Goal: Task Accomplishment & Management: Manage account settings

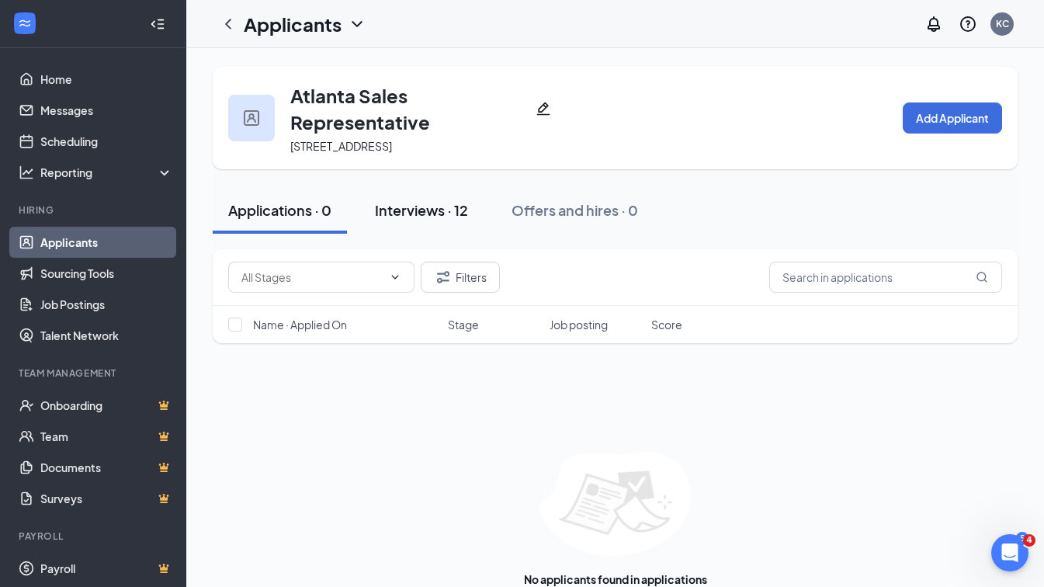
click at [438, 224] on button "Interviews · 12" at bounding box center [422, 210] width 124 height 47
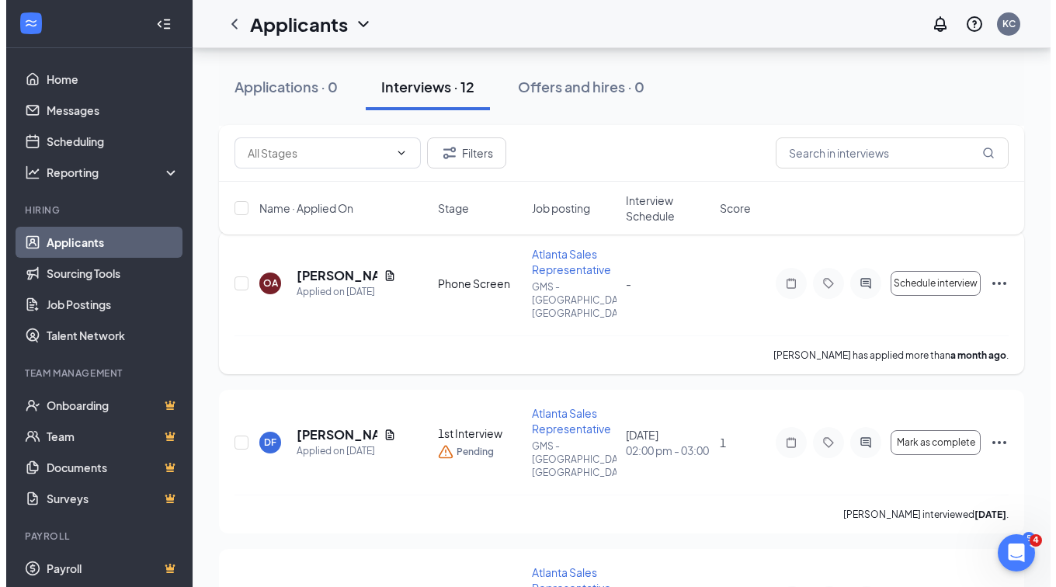
scroll to position [1384, 0]
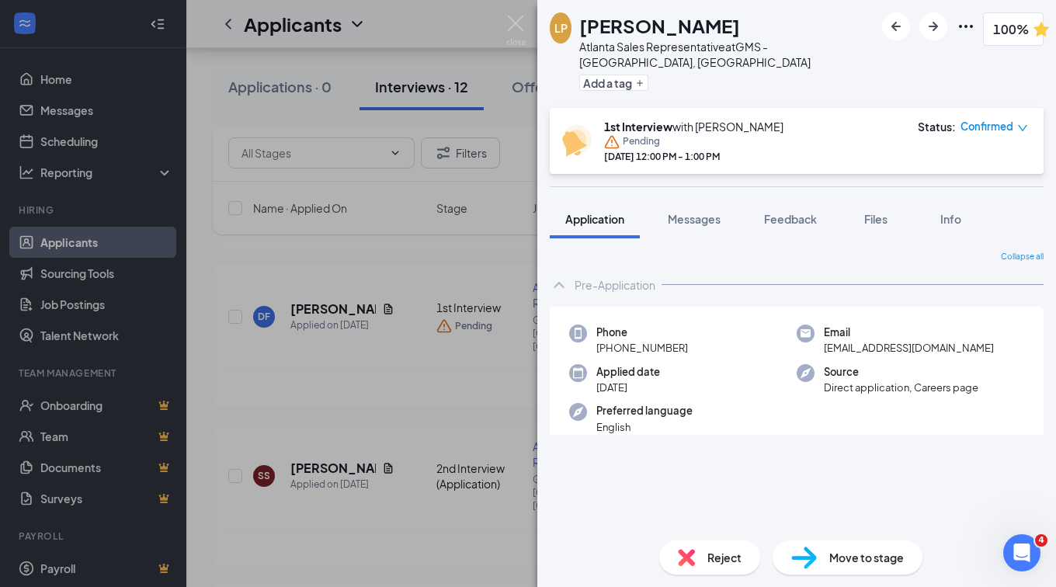
click at [720, 561] on span "Reject" at bounding box center [724, 557] width 34 height 17
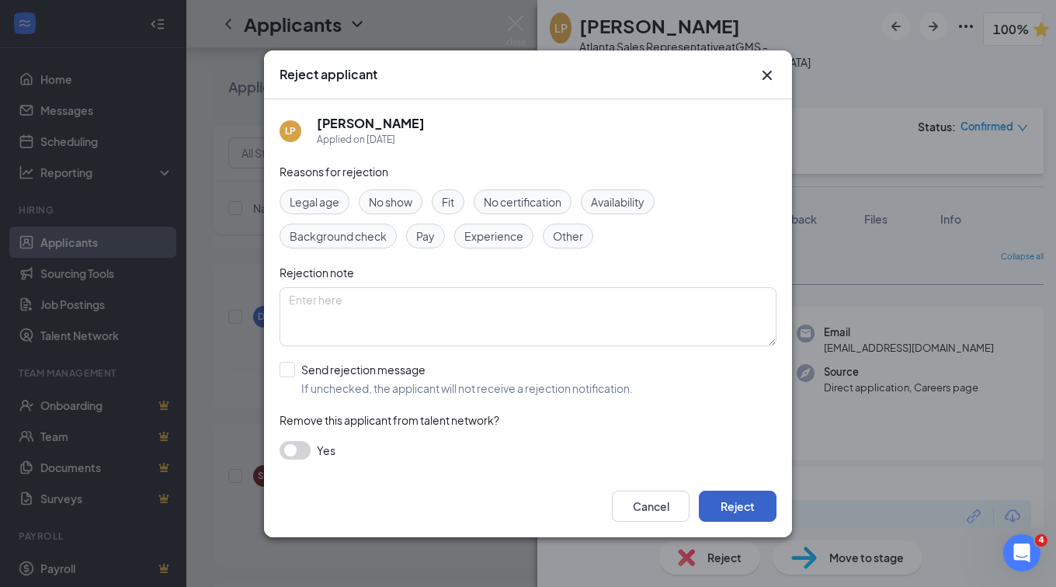
click at [739, 502] on button "Reject" at bounding box center [738, 506] width 78 height 31
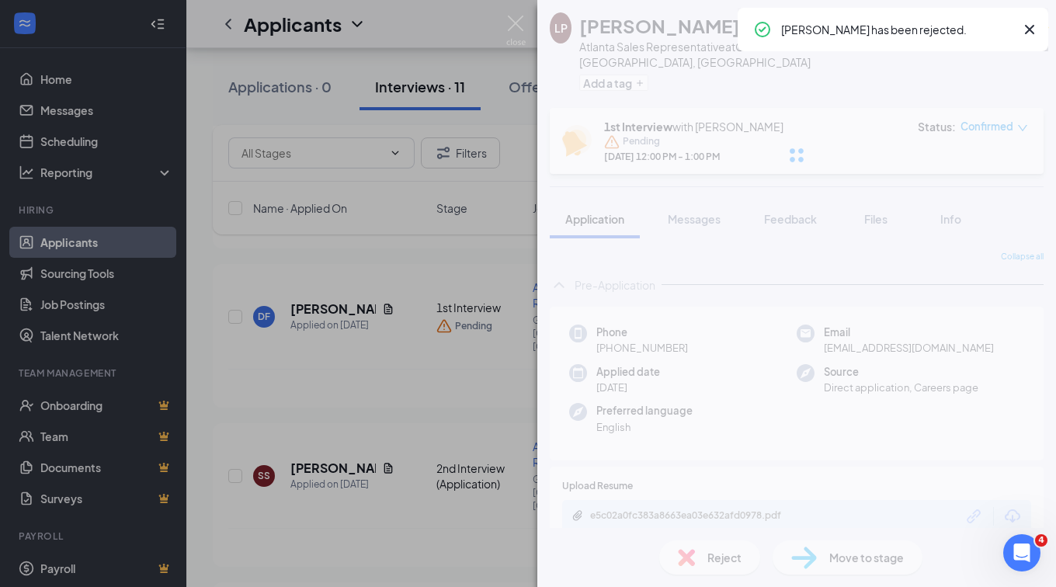
scroll to position [1251, 0]
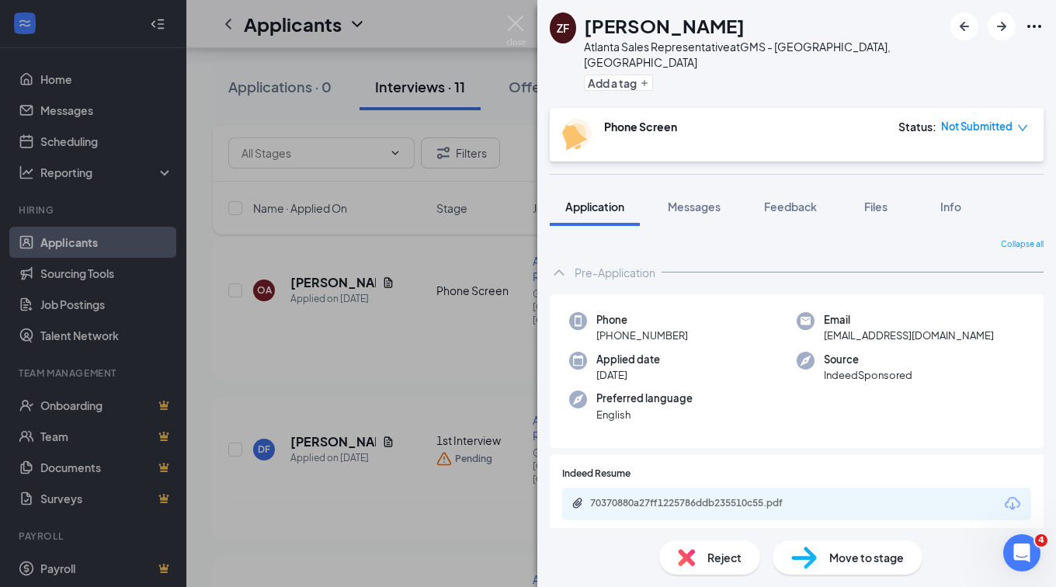
click at [308, 349] on div "ZF Zachary Foster Atlanta Sales Representative at GMS - Atlanta, GA Add a tag P…" at bounding box center [528, 293] width 1056 height 587
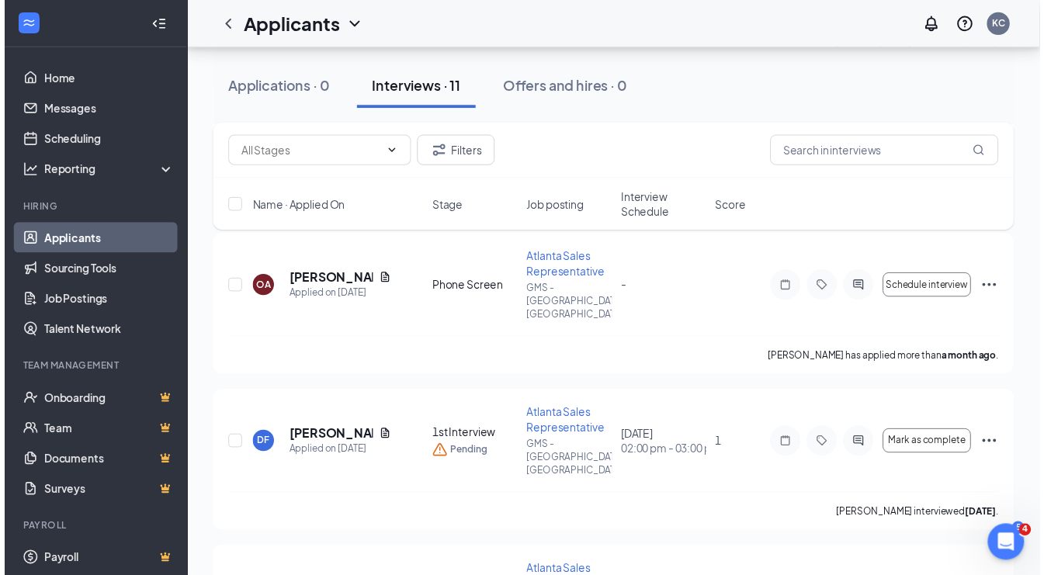
scroll to position [1263, 0]
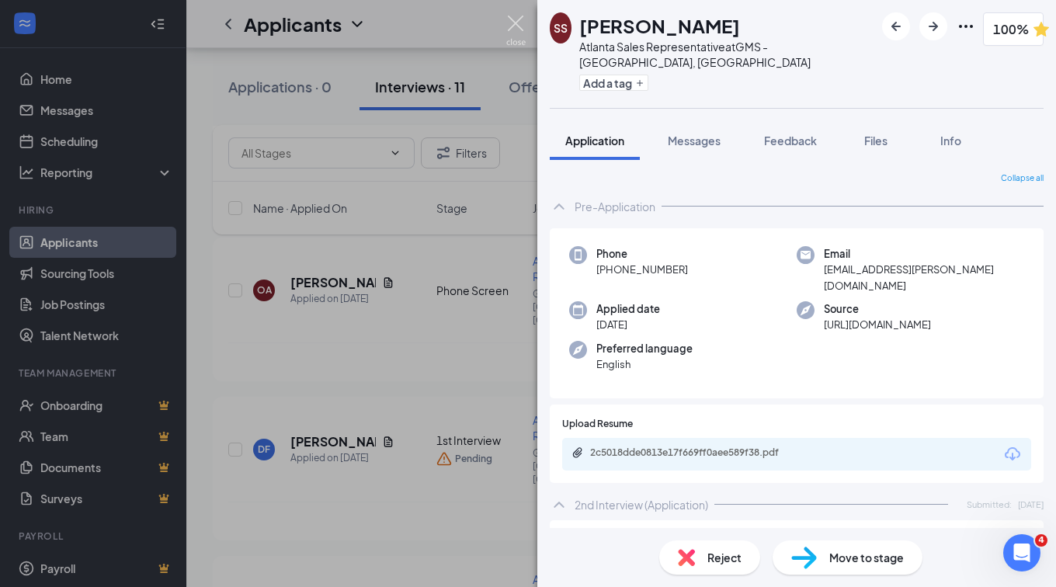
click at [518, 21] on img at bounding box center [515, 31] width 19 height 30
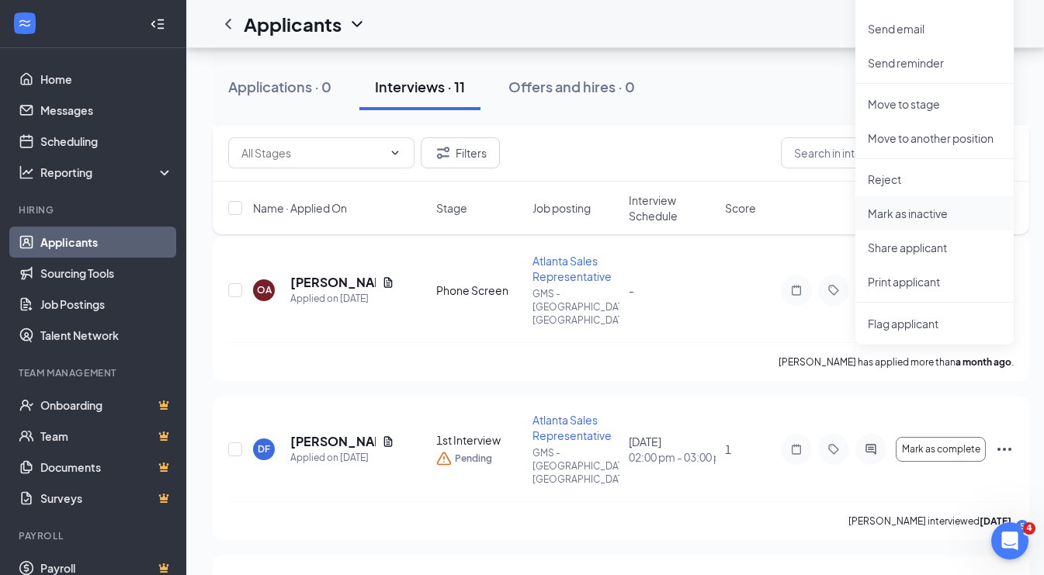
click at [909, 209] on p "Mark as inactive" at bounding box center [935, 214] width 134 height 16
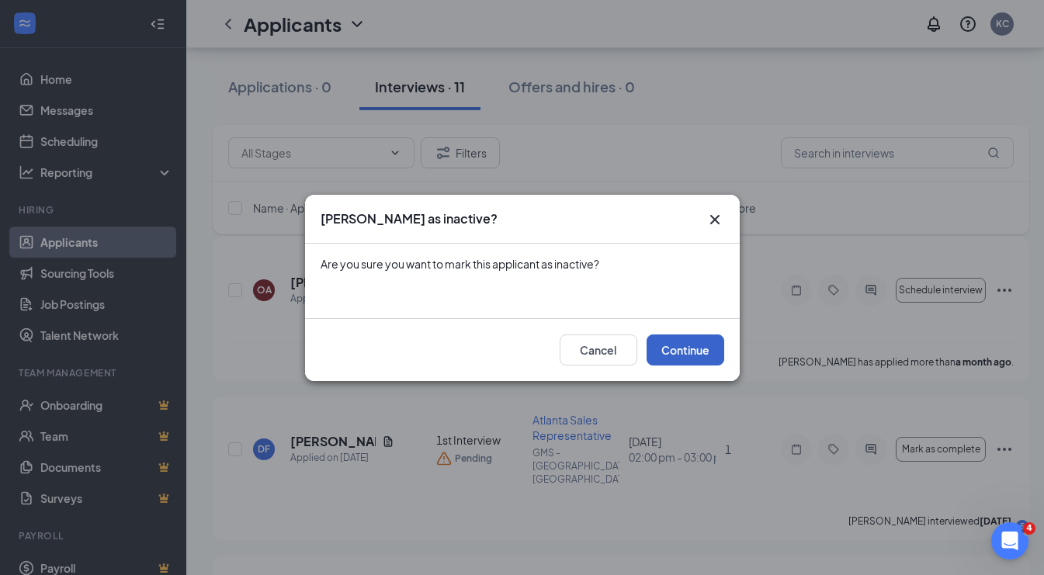
click at [679, 346] on button "Continue" at bounding box center [686, 350] width 78 height 31
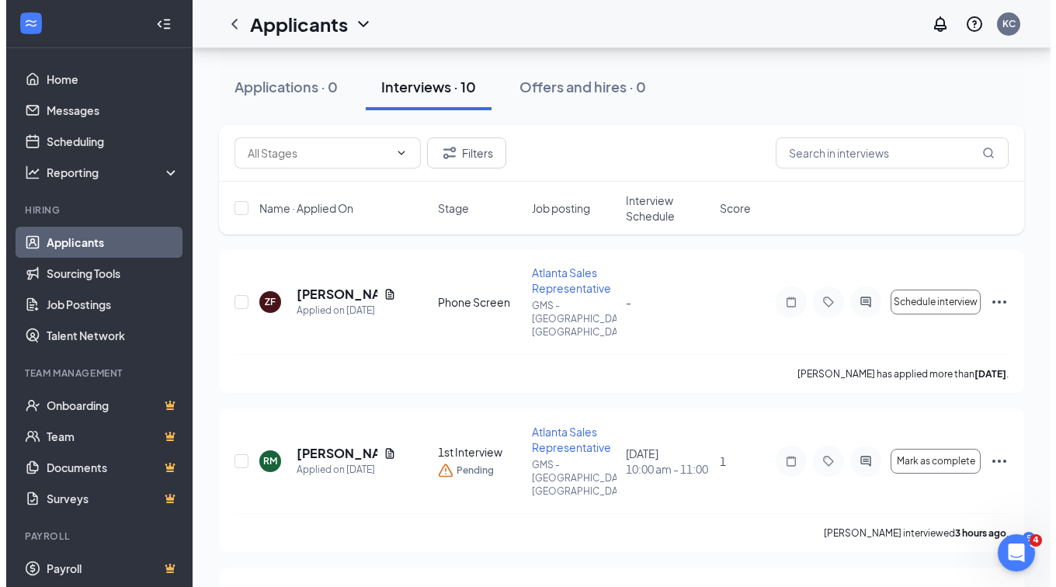
scroll to position [120, 0]
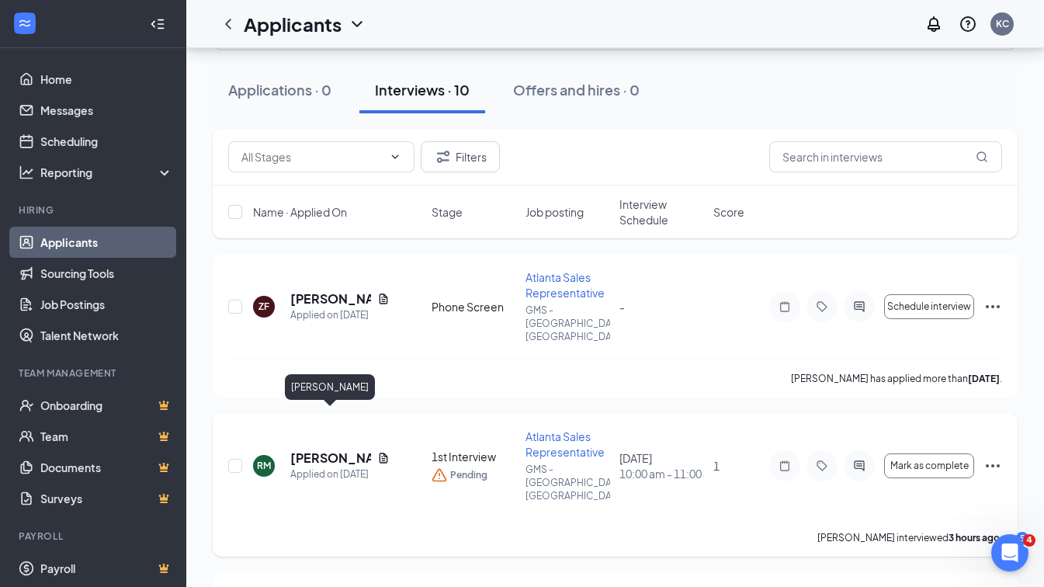
click at [315, 450] on h5 "Ravinder Marwaha" at bounding box center [330, 458] width 81 height 17
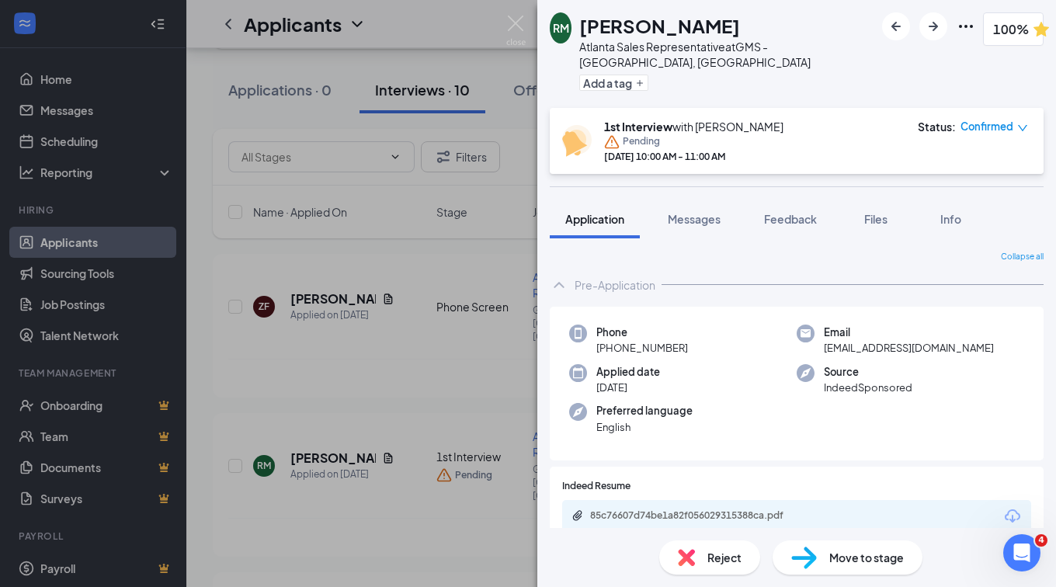
click at [829, 564] on span "Move to stage" at bounding box center [866, 557] width 75 height 17
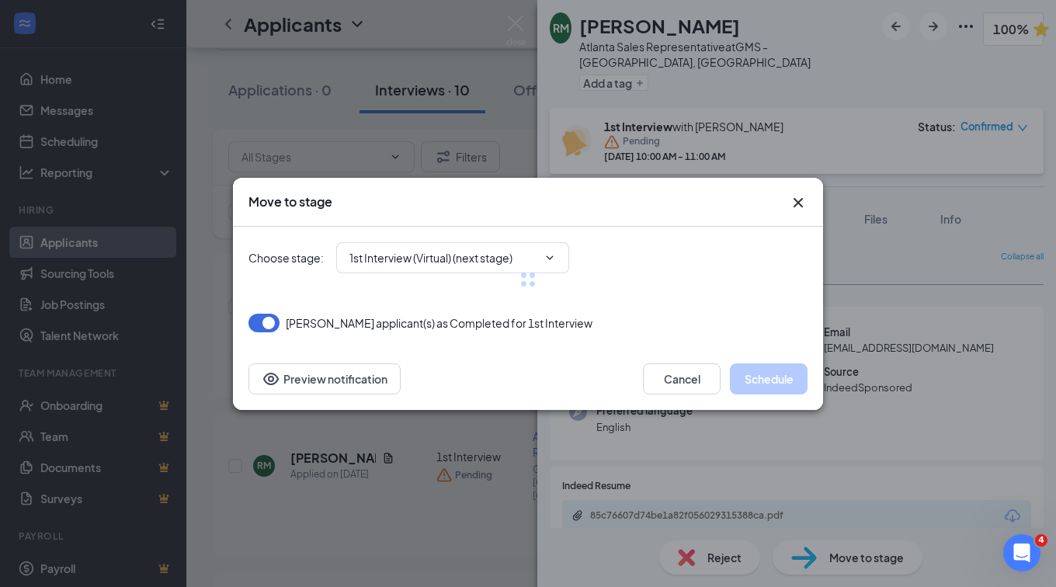
click at [444, 259] on div at bounding box center [528, 280] width 559 height 106
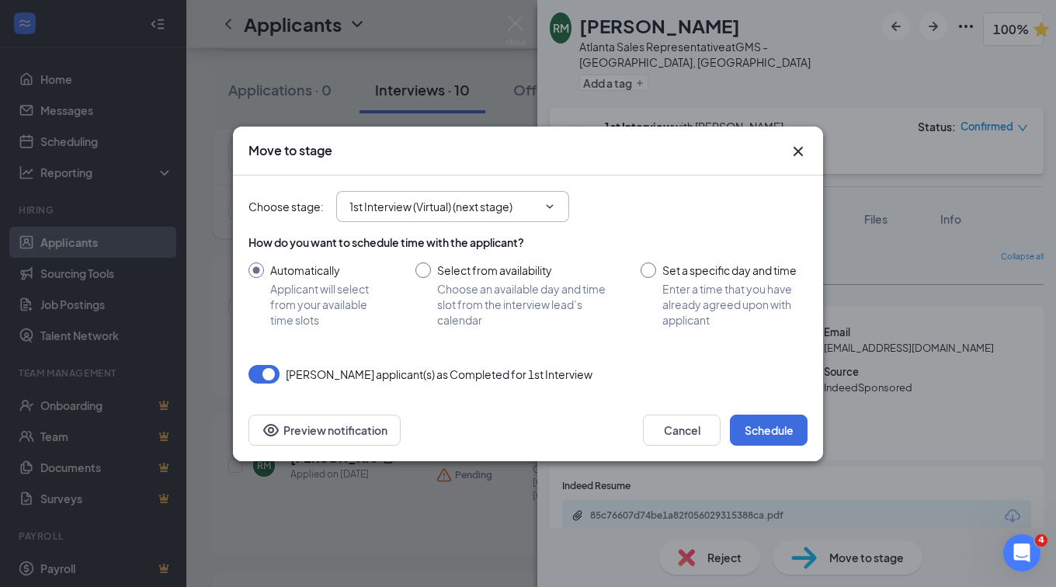
click at [457, 210] on input "1st Interview (Virtual) (next stage)" at bounding box center [443, 206] width 188 height 17
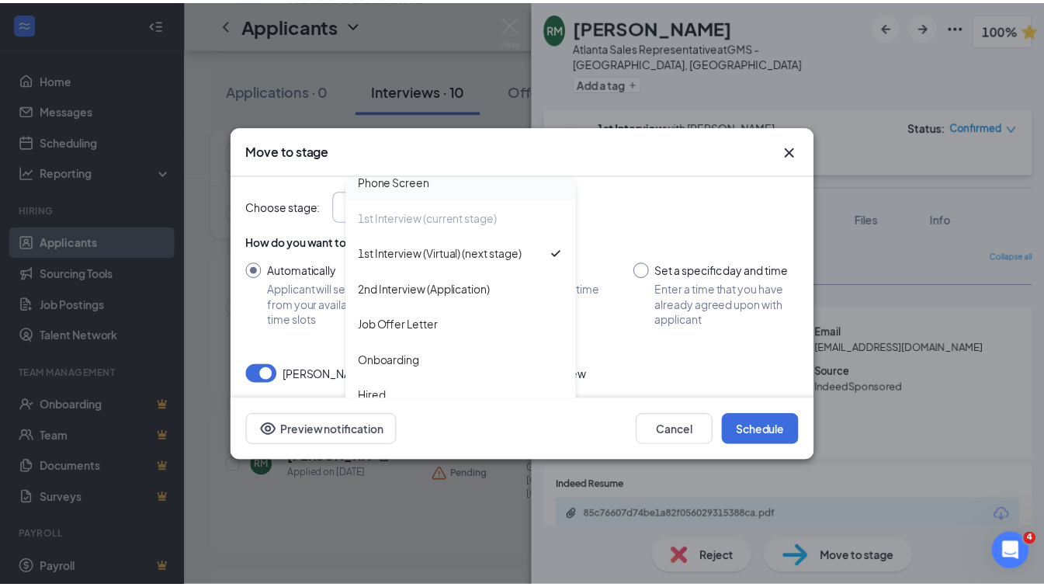
scroll to position [123, 0]
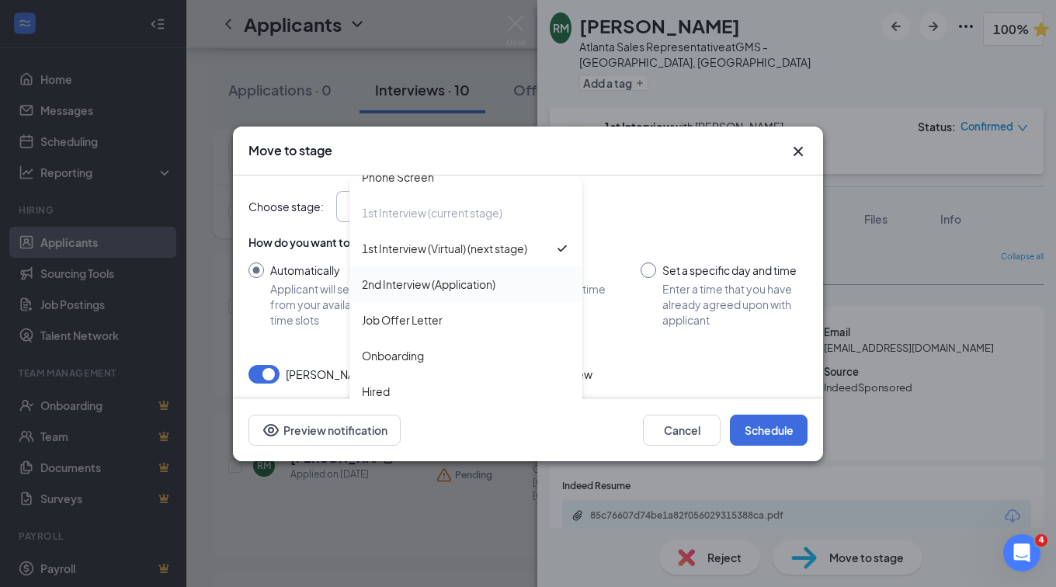
click at [455, 289] on div "2nd Interview (Application)" at bounding box center [429, 284] width 134 height 17
type input "2nd Interview (Application)"
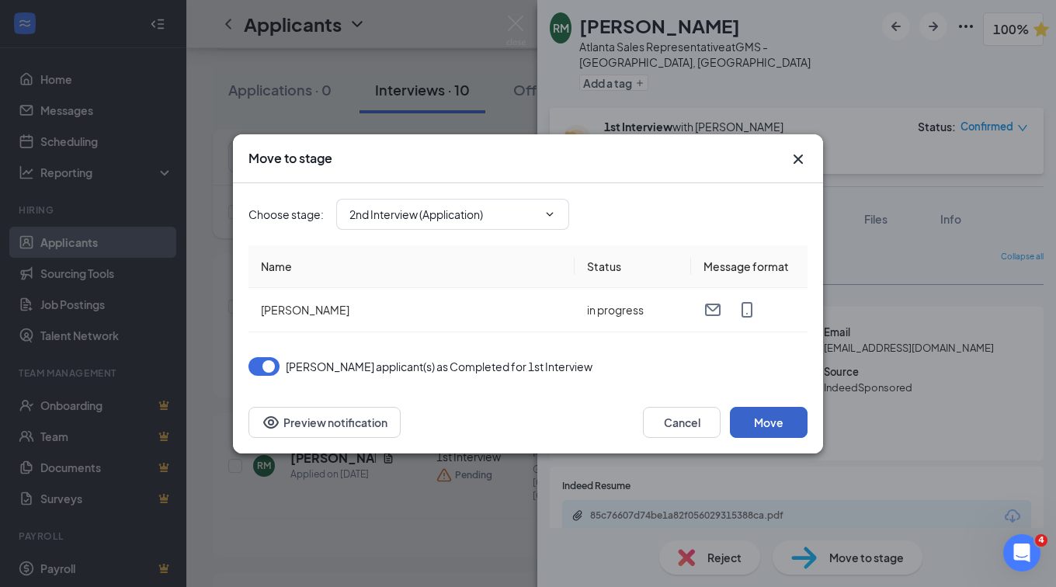
click at [763, 429] on button "Move" at bounding box center [769, 422] width 78 height 31
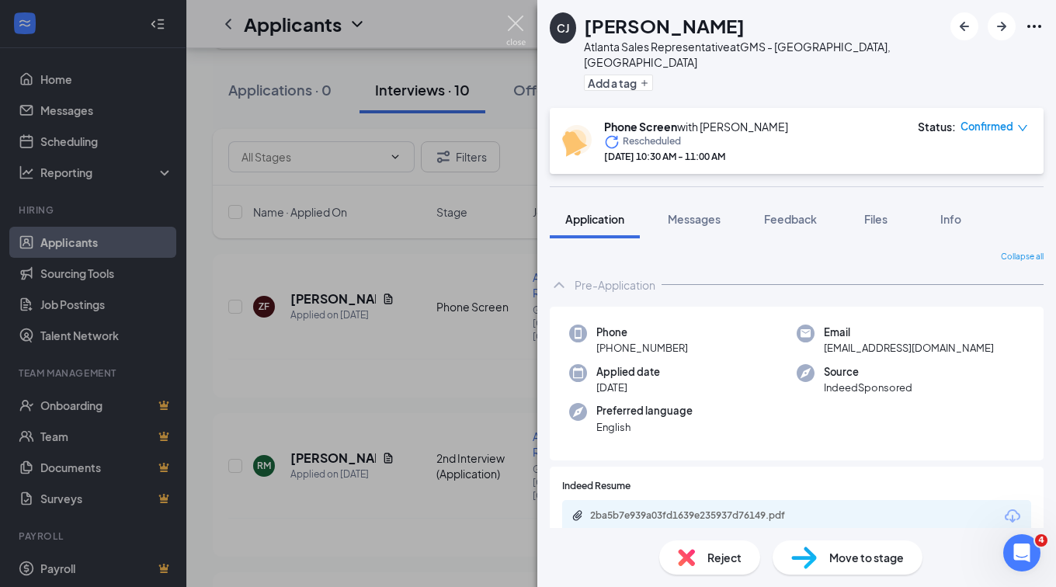
click at [513, 22] on img at bounding box center [515, 31] width 19 height 30
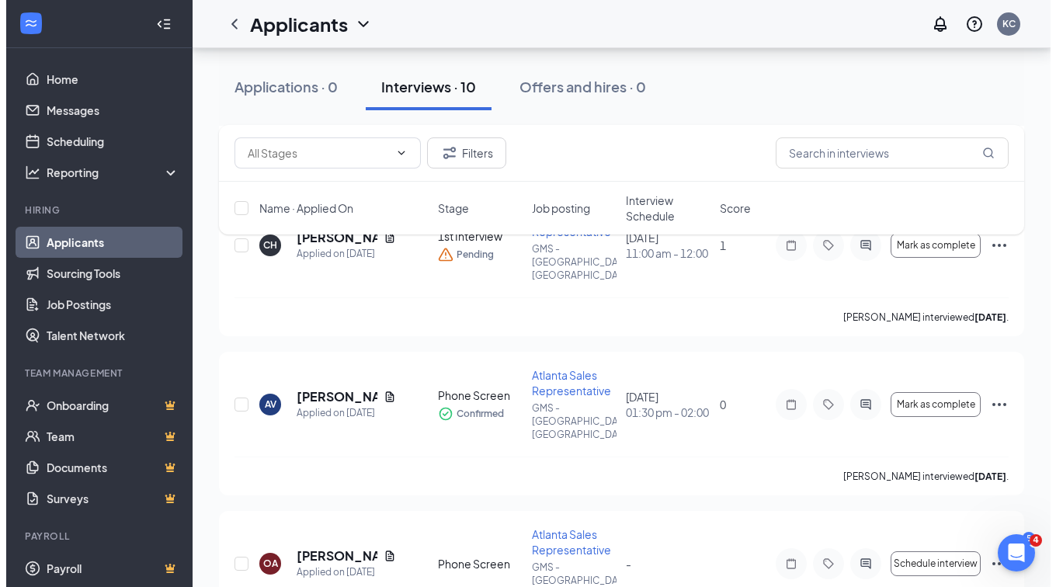
scroll to position [1028, 0]
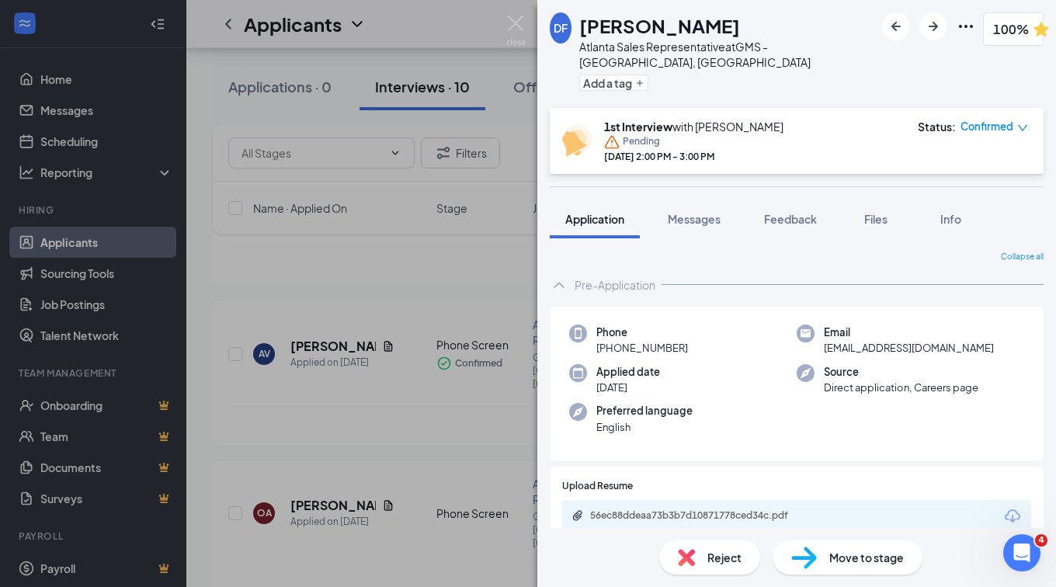
click at [867, 556] on span "Move to stage" at bounding box center [866, 557] width 75 height 17
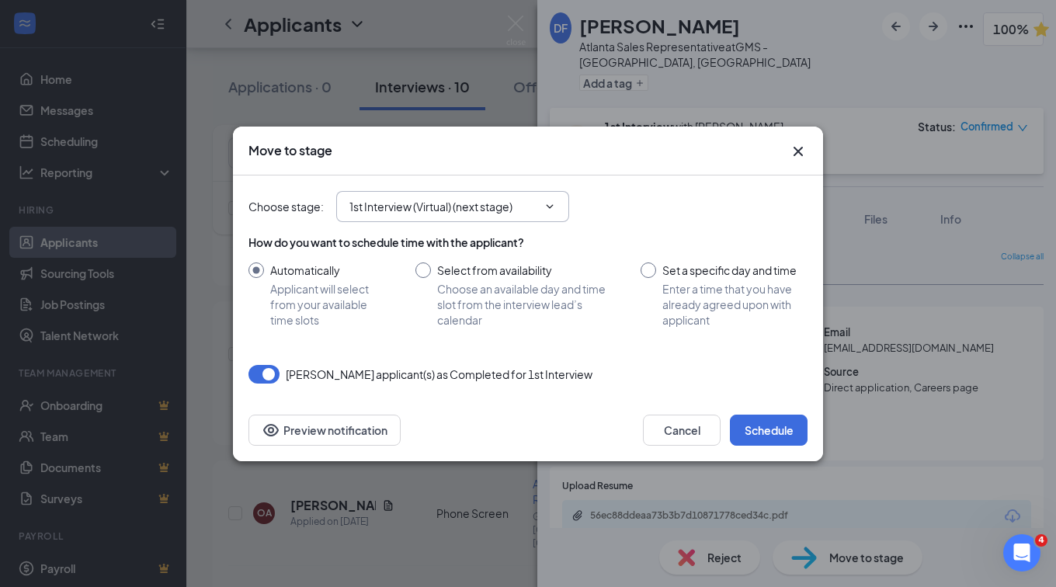
click at [532, 203] on input "1st Interview (Virtual) (next stage)" at bounding box center [443, 206] width 188 height 17
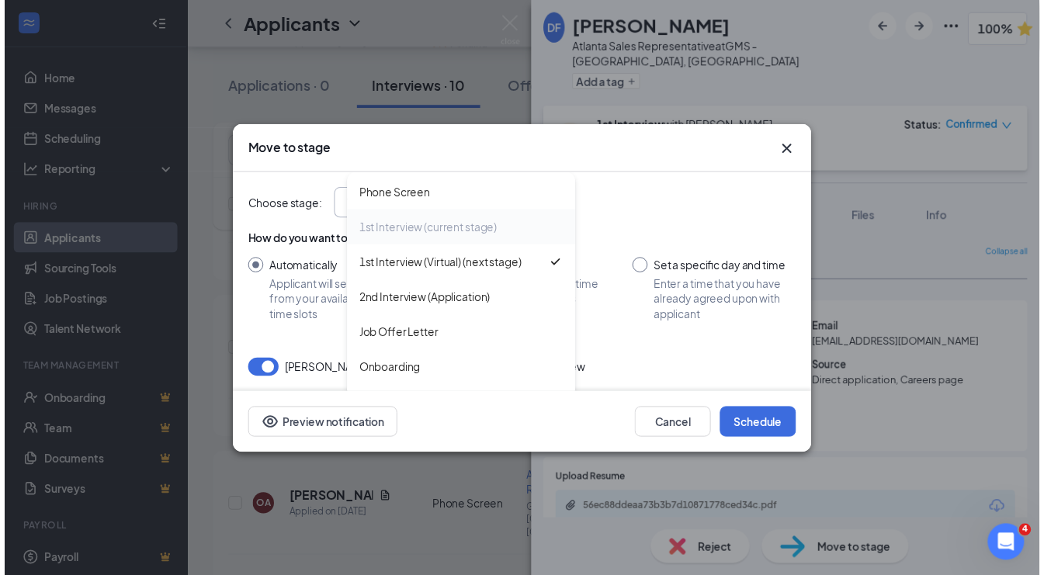
scroll to position [107, 0]
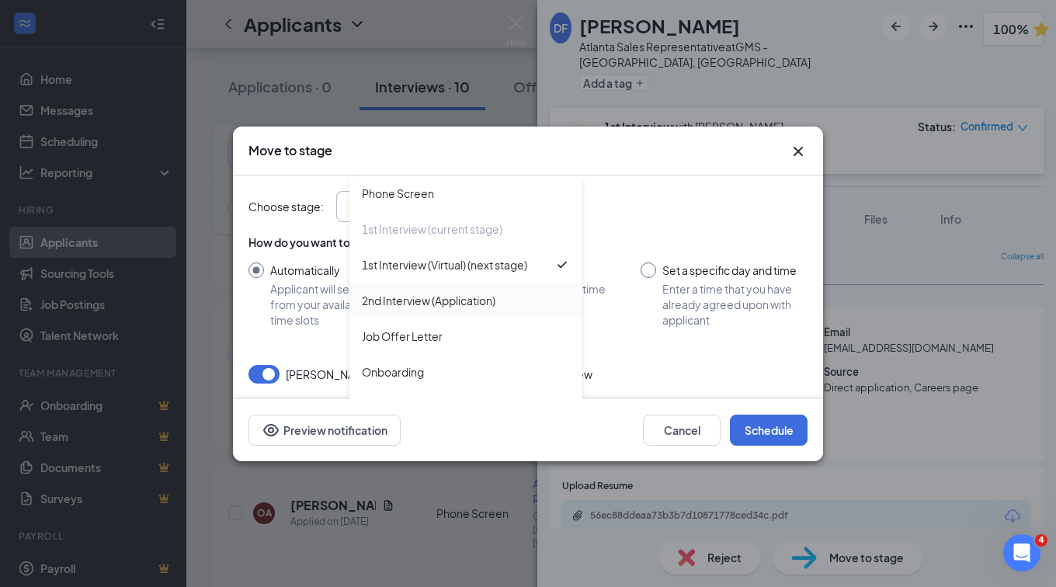
click at [433, 292] on div "2nd Interview (Application)" at bounding box center [429, 300] width 134 height 17
type input "2nd Interview (Application)"
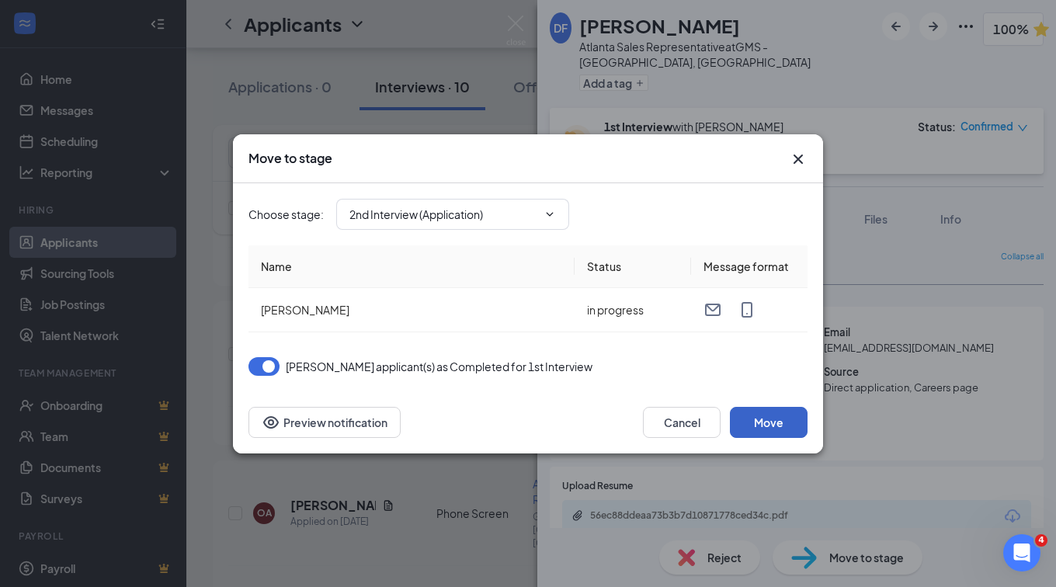
click at [763, 414] on button "Move" at bounding box center [769, 422] width 78 height 31
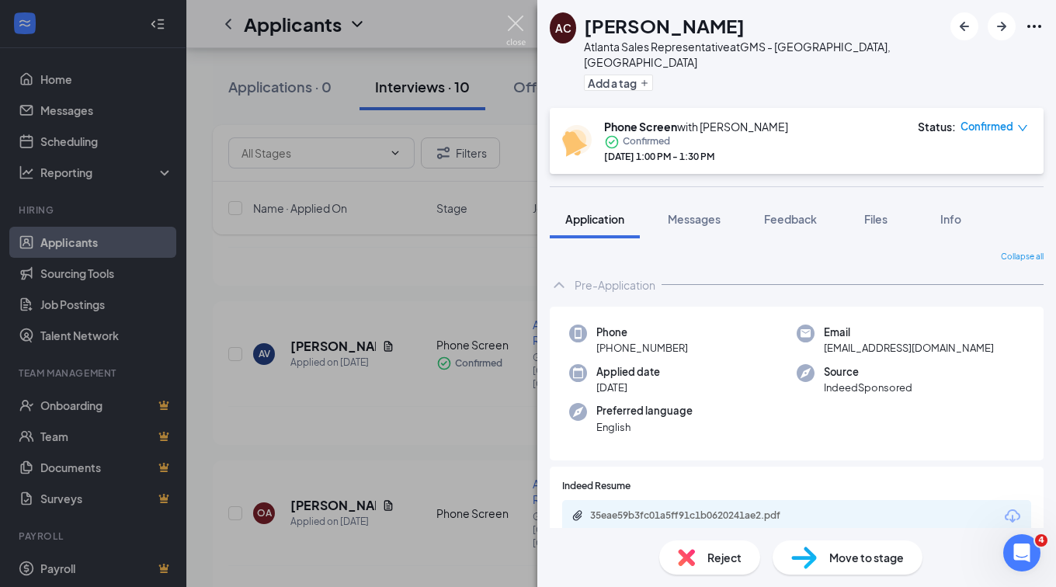
click at [522, 21] on img at bounding box center [515, 31] width 19 height 30
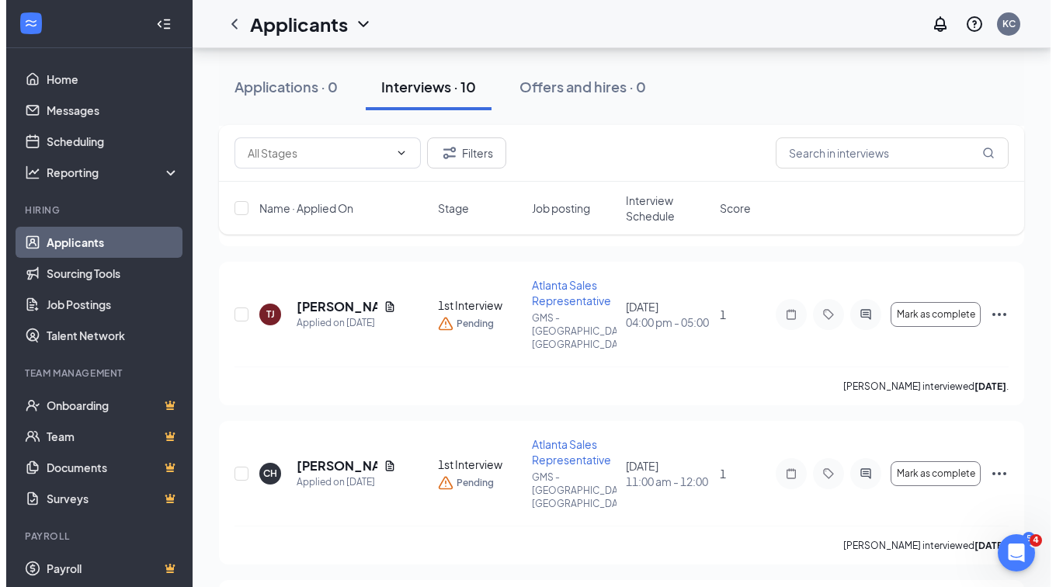
scroll to position [746, 0]
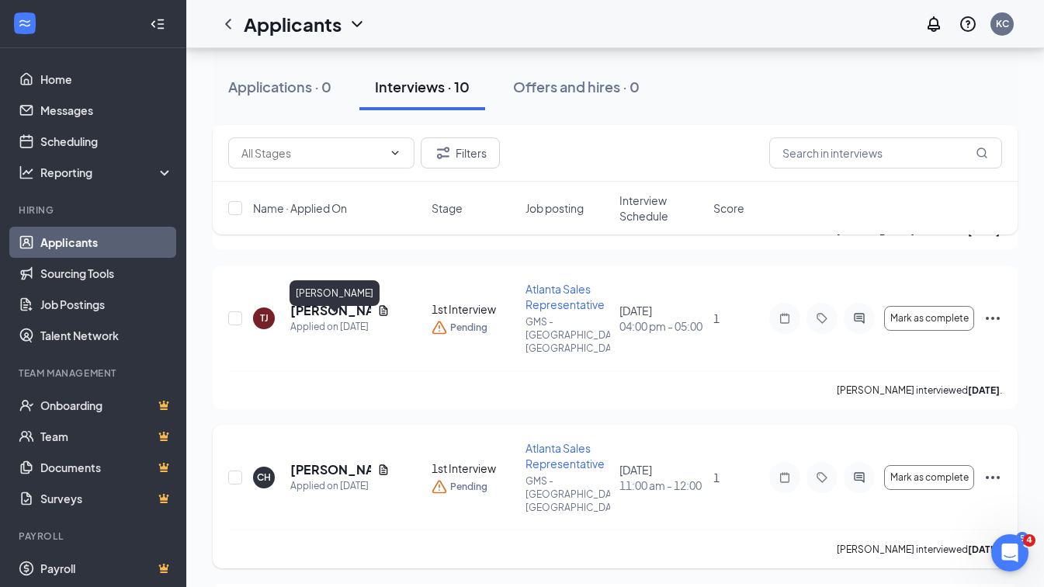
click at [332, 461] on h5 "CHELSEY HEINZ" at bounding box center [330, 469] width 81 height 17
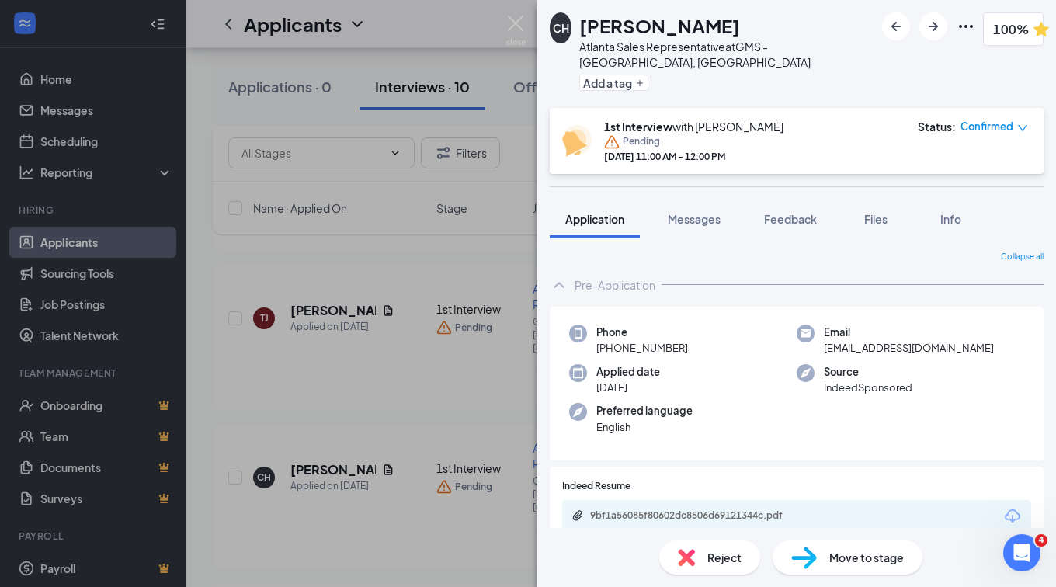
click at [355, 395] on div "CH CHELSEY HEINZ Atlanta Sales Representative at GMS - Atlanta, GA Add a tag 10…" at bounding box center [528, 293] width 1056 height 587
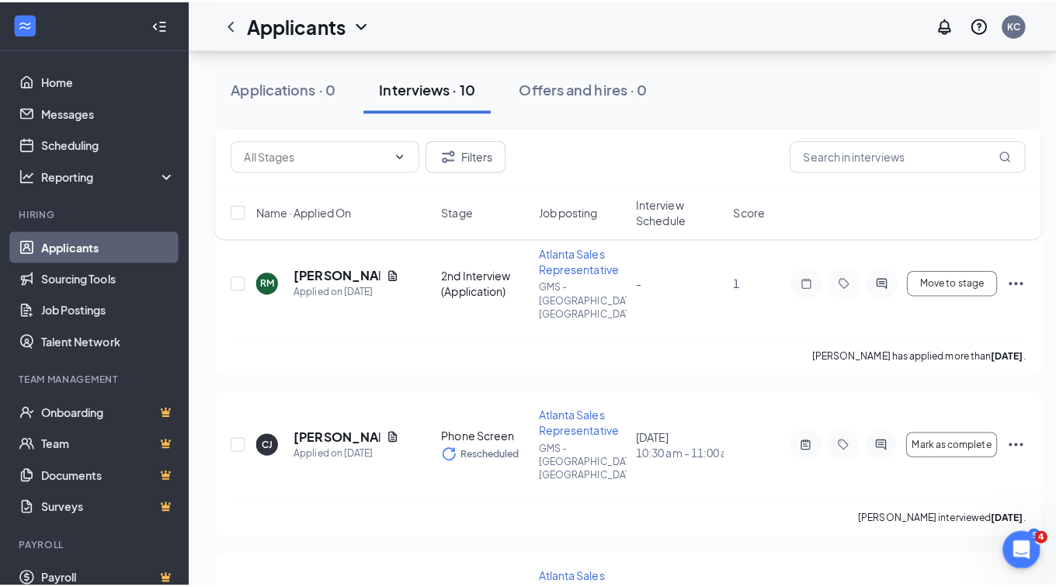
scroll to position [1902, 0]
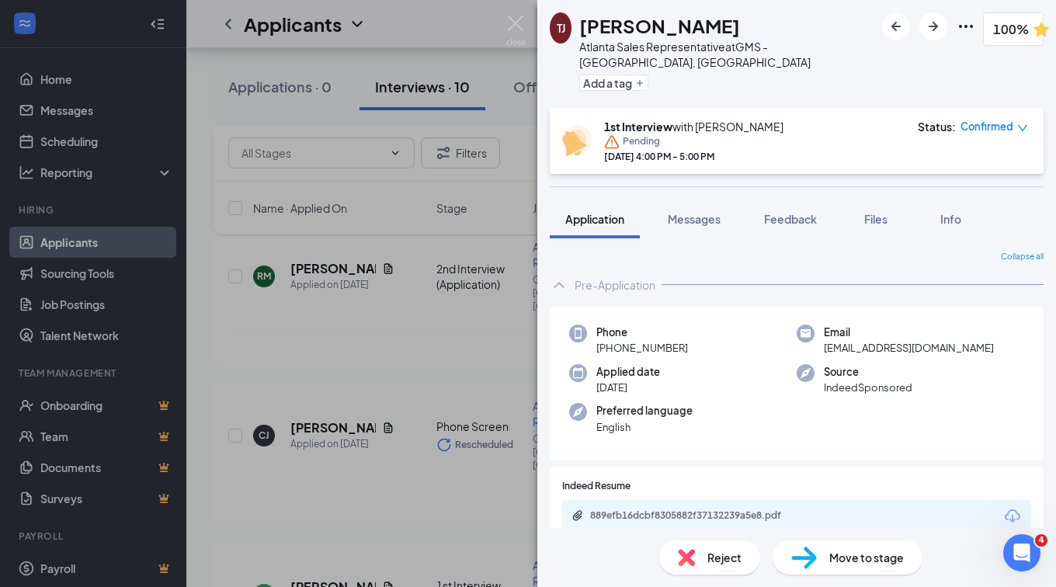
click at [711, 573] on div "Reject" at bounding box center [709, 557] width 101 height 34
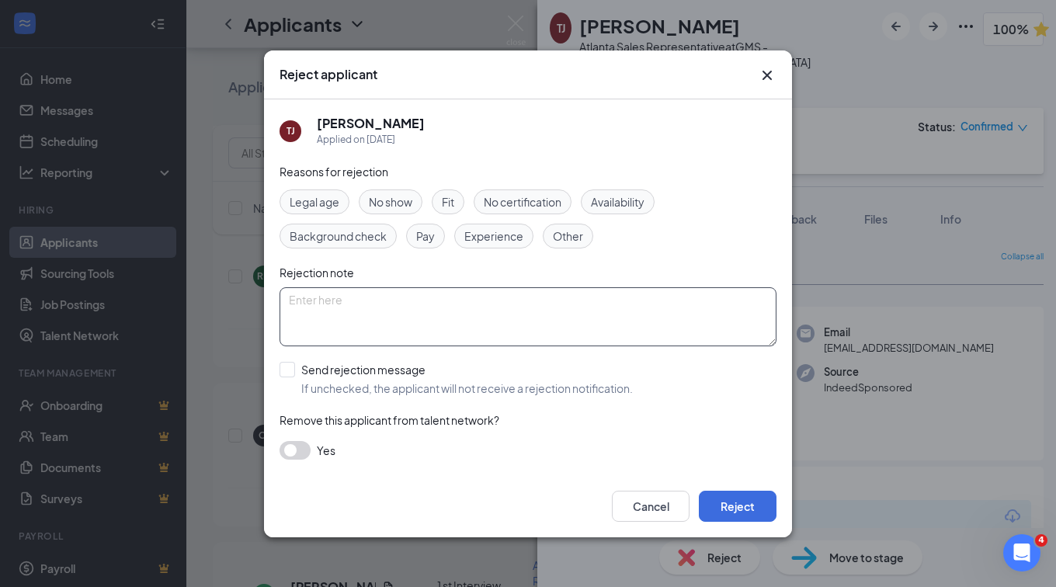
click at [497, 304] on textarea at bounding box center [528, 316] width 497 height 59
type textarea "e"
